Goal: Information Seeking & Learning: Learn about a topic

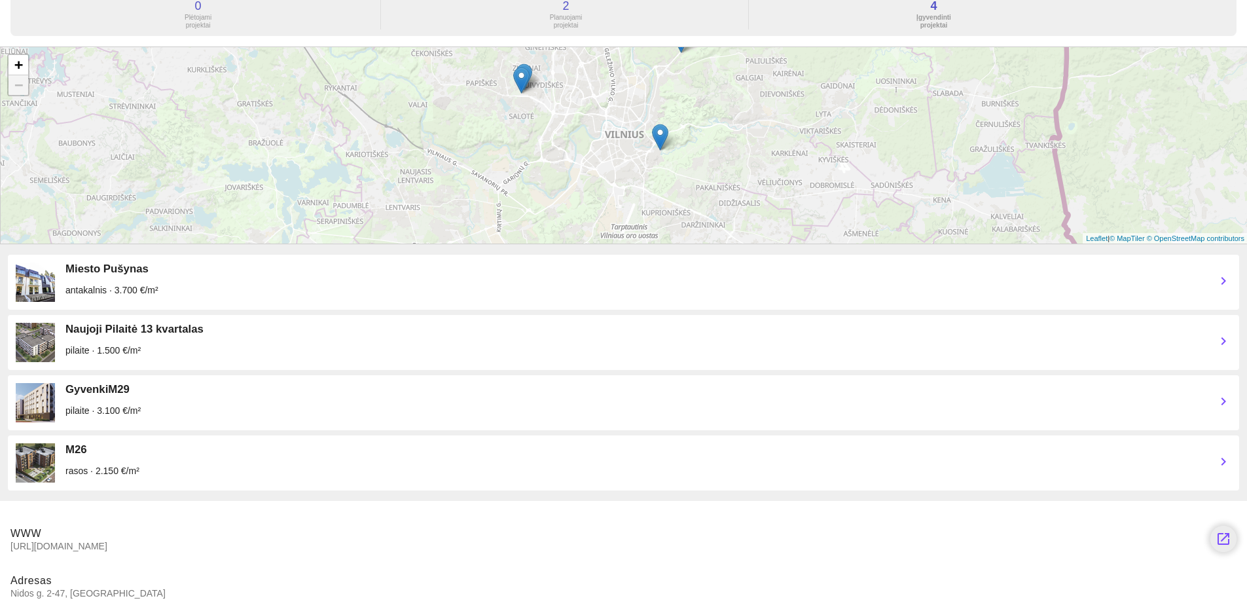
scroll to position [166, 0]
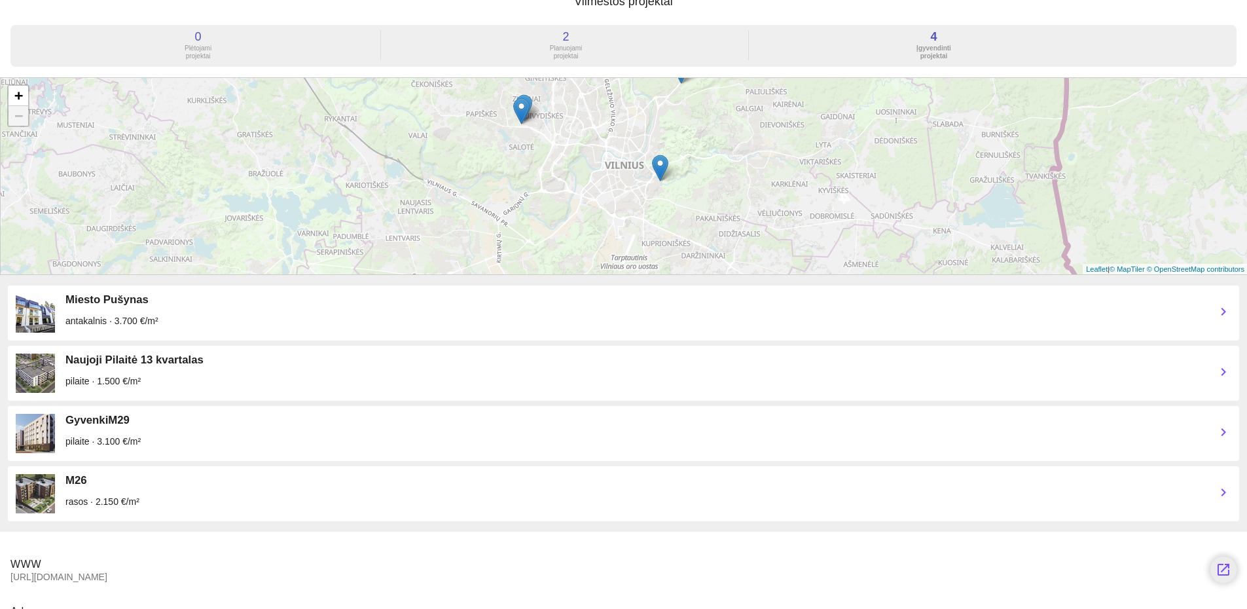
click at [33, 484] on img at bounding box center [35, 493] width 39 height 39
click at [77, 479] on div "M26" at bounding box center [635, 480] width 1140 height 13
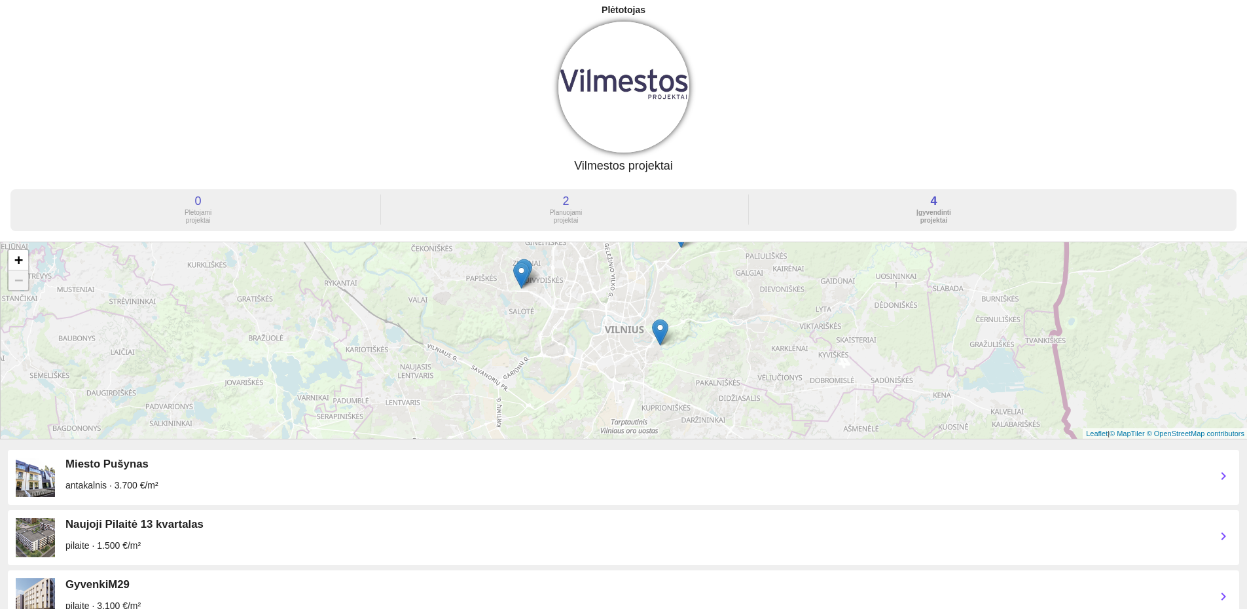
scroll to position [0, 0]
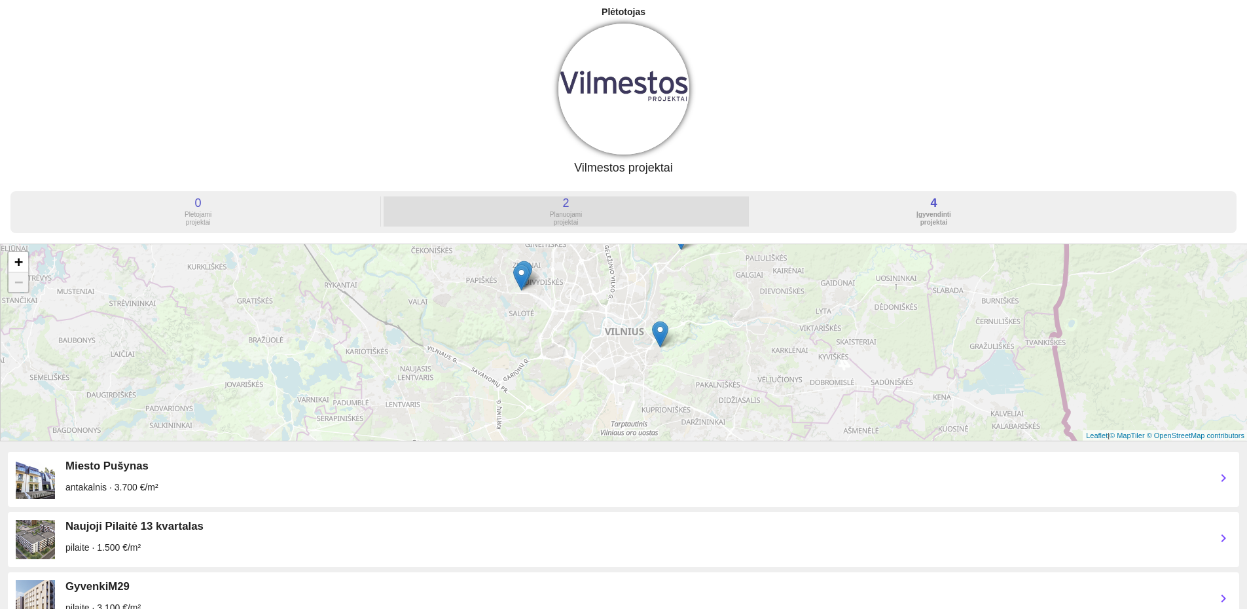
click at [571, 222] on div "Planuojami projektai" at bounding box center [566, 219] width 365 height 16
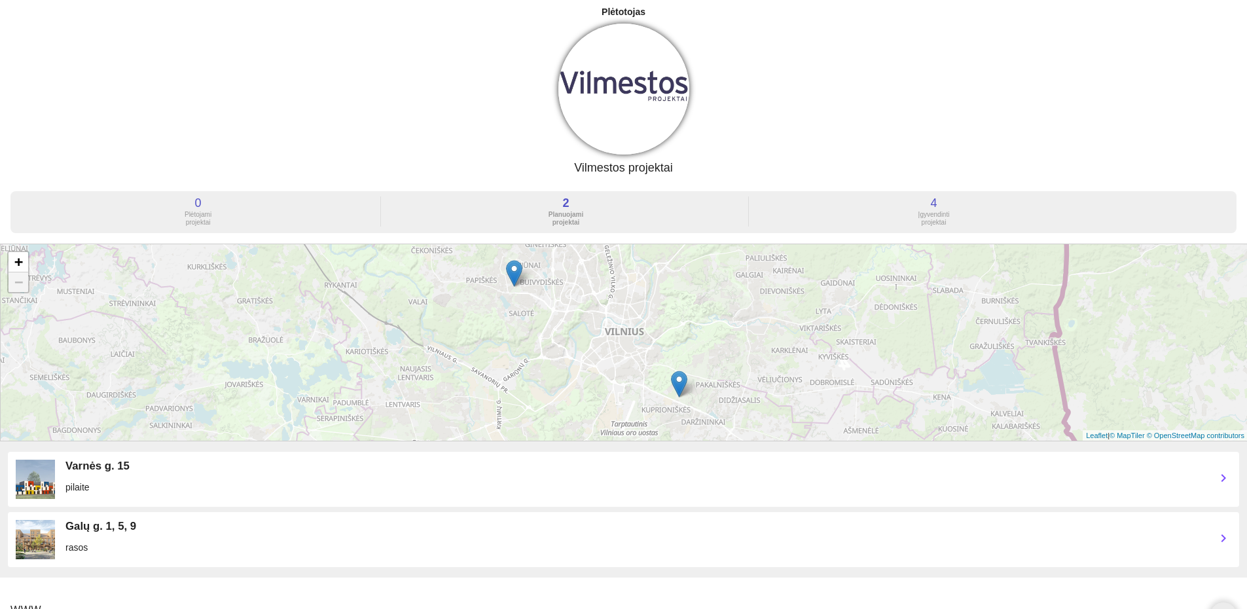
click at [46, 537] on img at bounding box center [35, 539] width 39 height 39
click at [934, 209] on div "4 Įgyvendinti projektai" at bounding box center [933, 211] width 365 height 30
